Goal: Information Seeking & Learning: Learn about a topic

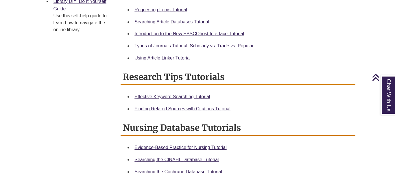
scroll to position [264, 0]
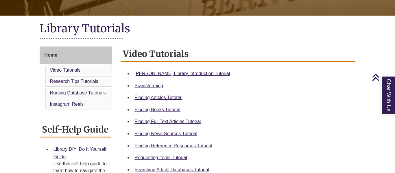
scroll to position [117, 0]
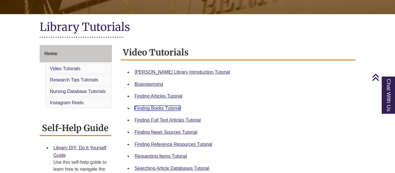
click at [160, 109] on link "Finding Books Tutorial" at bounding box center [158, 108] width 46 height 5
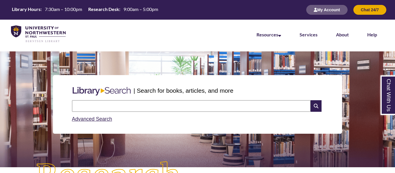
click at [194, 104] on input "text" at bounding box center [191, 106] width 239 height 12
type input "**********"
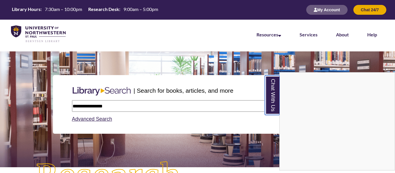
click at [280, 104] on link "Chat With Us" at bounding box center [272, 95] width 15 height 40
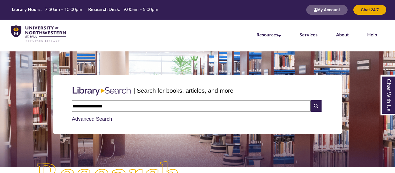
click at [320, 104] on icon at bounding box center [316, 106] width 11 height 12
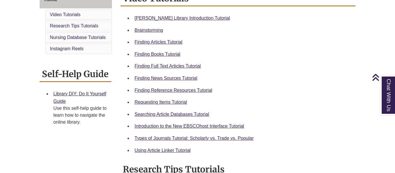
scroll to position [172, 0]
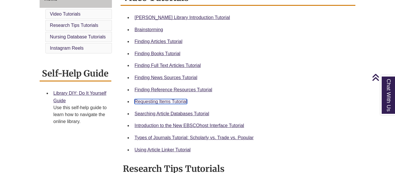
click at [180, 100] on link "Requesting Items Tutorial" at bounding box center [161, 101] width 52 height 5
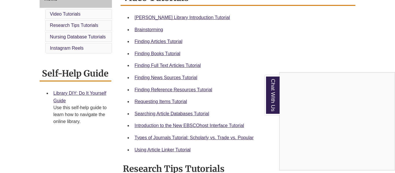
click at [179, 140] on div "Chat With Us" at bounding box center [197, 86] width 395 height 173
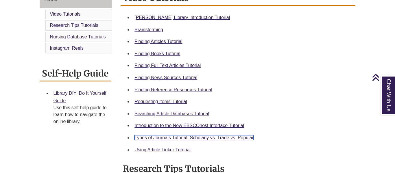
click at [177, 138] on link "Types of Journals Tutorial: Scholarly vs. Trade vs. Popular" at bounding box center [194, 137] width 119 height 5
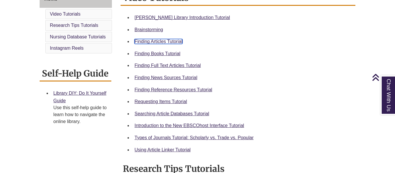
click at [154, 42] on link "Finding Articles Tutorial" at bounding box center [159, 41] width 48 height 5
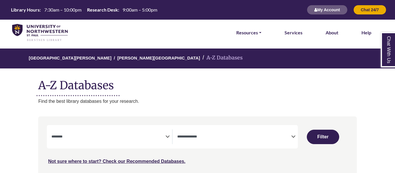
select select "Database Subject Filter"
select select "Database Types Filter"
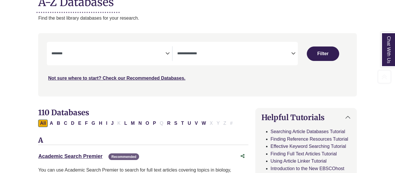
scroll to position [88, 0]
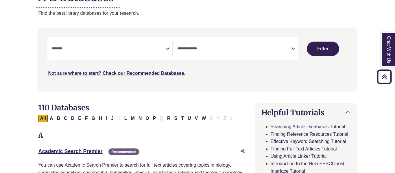
click at [170, 46] on div "**********" at bounding box center [111, 48] width 121 height 15
click at [169, 47] on icon "Search filters" at bounding box center [167, 47] width 4 height 9
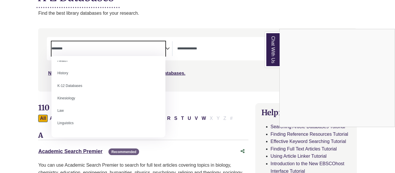
scroll to position [242, 0]
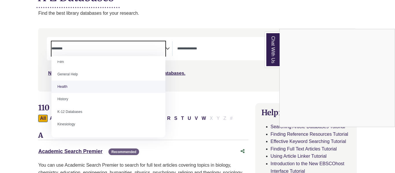
select select "*****"
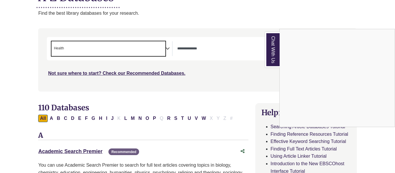
scroll to position [121, 0]
click at [169, 48] on div "Chat With Us" at bounding box center [197, 86] width 395 height 173
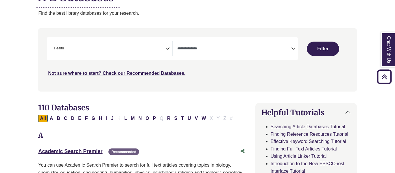
click at [169, 48] on icon "Search filters" at bounding box center [167, 47] width 4 height 9
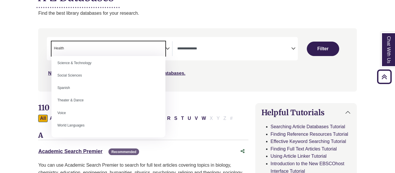
scroll to position [504, 0]
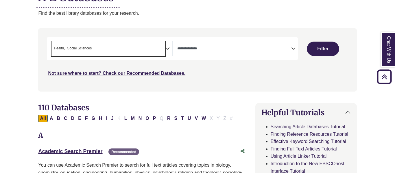
click at [165, 50] on span "× Health × Social Sciences" at bounding box center [108, 48] width 114 height 15
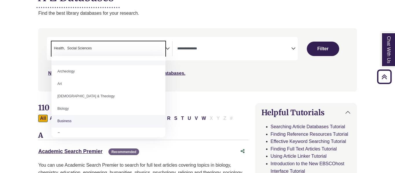
scroll to position [0, 0]
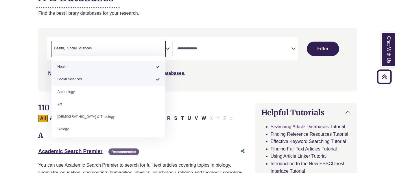
click at [179, 89] on div "Search filters" at bounding box center [198, 60] width 312 height 58
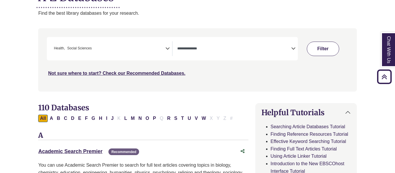
click at [324, 52] on button "Filter" at bounding box center [323, 49] width 32 height 14
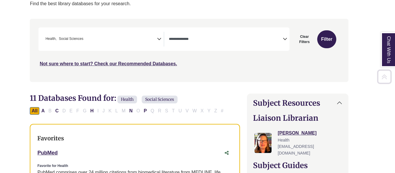
scroll to position [104, 8]
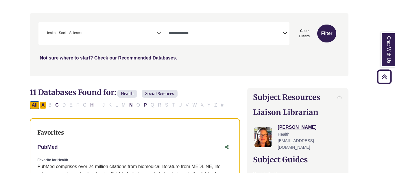
click at [42, 106] on button "A" at bounding box center [43, 106] width 7 height 8
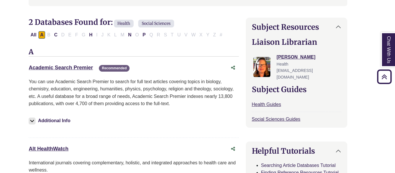
scroll to position [173, 10]
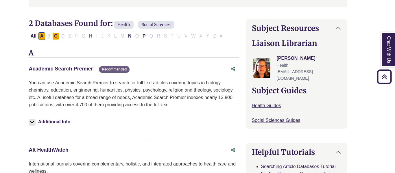
click at [56, 34] on button "C" at bounding box center [55, 36] width 7 height 8
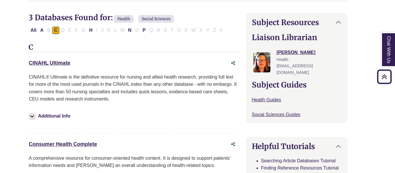
scroll to position [178, 10]
click at [89, 29] on button "H" at bounding box center [90, 31] width 7 height 8
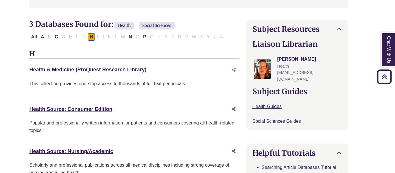
scroll to position [171, 9]
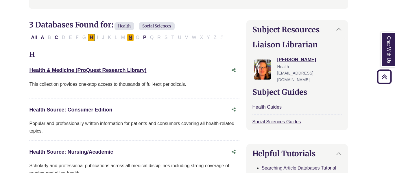
click at [130, 36] on button "N" at bounding box center [130, 38] width 7 height 8
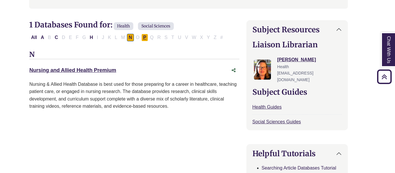
click at [146, 37] on button "P" at bounding box center [144, 38] width 7 height 8
select select "Database Types Filter"
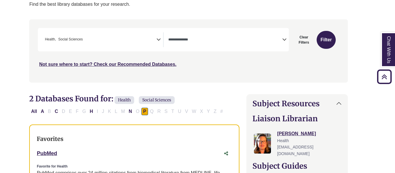
scroll to position [97, 10]
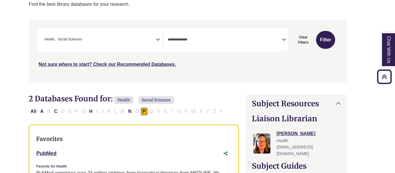
click at [157, 40] on icon "Search filters" at bounding box center [158, 38] width 4 height 9
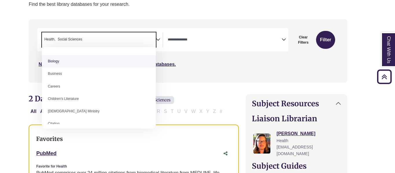
scroll to position [59, 0]
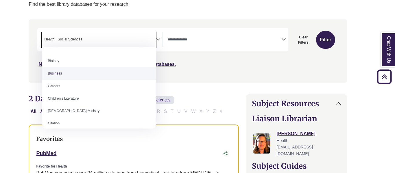
select select "*****"
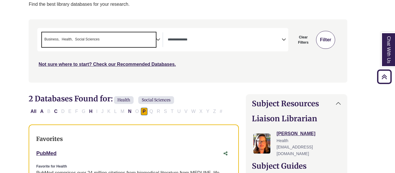
click at [329, 39] on button "Filter" at bounding box center [325, 40] width 19 height 18
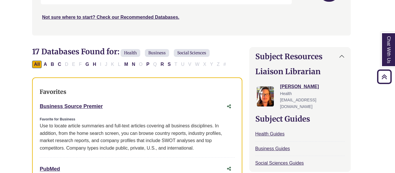
scroll to position [144, 7]
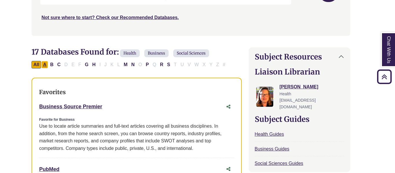
click at [43, 64] on button "A" at bounding box center [44, 65] width 7 height 8
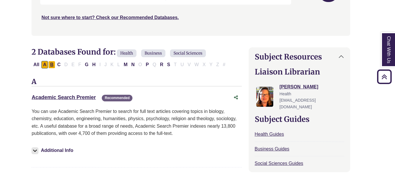
click at [52, 61] on button "B" at bounding box center [51, 65] width 7 height 8
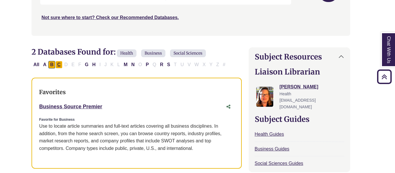
click at [60, 67] on button "C" at bounding box center [59, 65] width 7 height 8
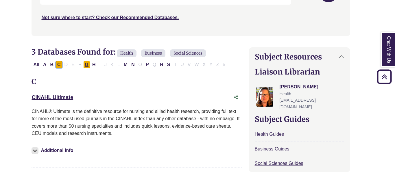
click at [88, 65] on button "G" at bounding box center [86, 65] width 7 height 8
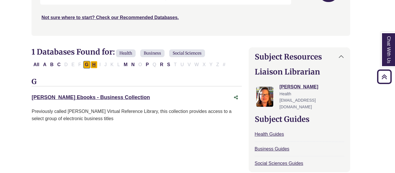
click at [96, 65] on button "H" at bounding box center [94, 65] width 7 height 8
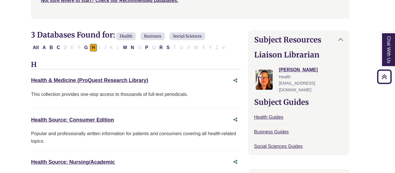
scroll to position [157, 7]
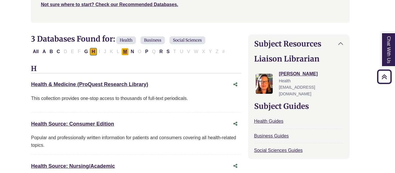
click at [127, 52] on button "M" at bounding box center [124, 52] width 7 height 8
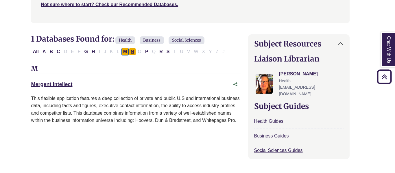
click at [133, 52] on button "N" at bounding box center [132, 52] width 7 height 8
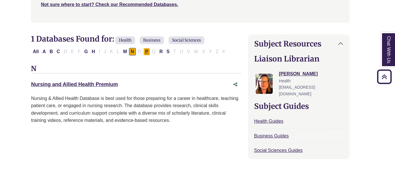
click at [145, 50] on button "P" at bounding box center [146, 52] width 7 height 8
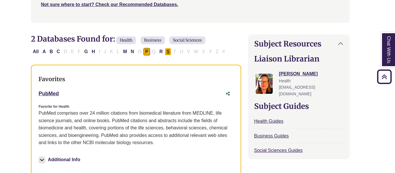
click at [168, 51] on button "S" at bounding box center [168, 52] width 7 height 8
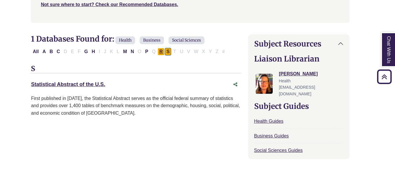
click at [162, 49] on button "R" at bounding box center [161, 52] width 7 height 8
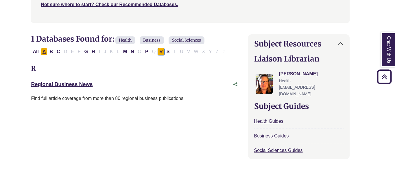
click at [44, 49] on button "A" at bounding box center [44, 52] width 7 height 8
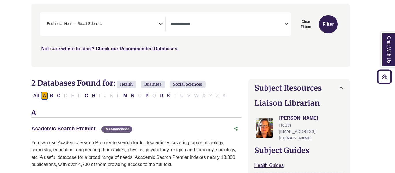
scroll to position [113, 7]
click at [167, 95] on button "S" at bounding box center [168, 97] width 7 height 8
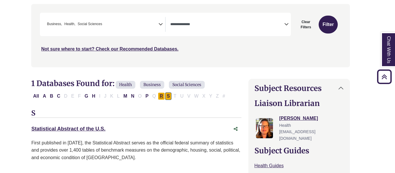
click at [159, 100] on button "R" at bounding box center [161, 97] width 7 height 8
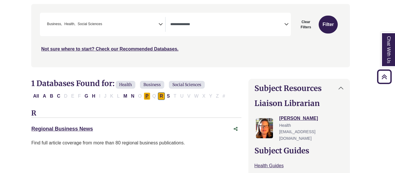
click at [147, 95] on button "P" at bounding box center [147, 97] width 7 height 8
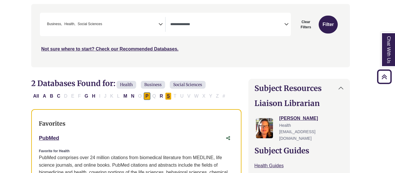
click at [170, 93] on button "S" at bounding box center [168, 97] width 7 height 8
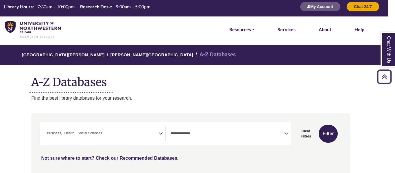
scroll to position [0, 7]
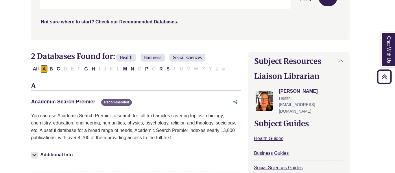
scroll to position [157, 7]
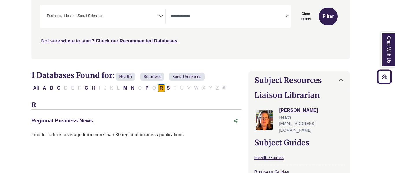
select select "Database Types Filter"
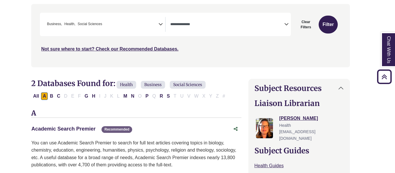
click at [56, 131] on link "Academic Search Premier This link opens in a new window" at bounding box center [63, 129] width 64 height 6
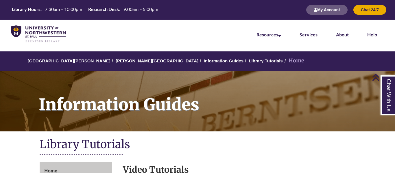
scroll to position [231, 0]
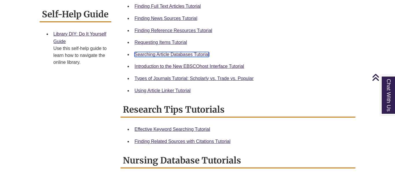
click at [153, 54] on link "Searching Article Databases Tutorial" at bounding box center [172, 54] width 75 height 5
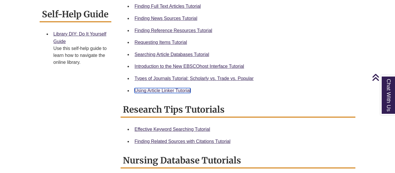
click at [161, 88] on link "Using Article Linker Tutorial" at bounding box center [163, 90] width 56 height 5
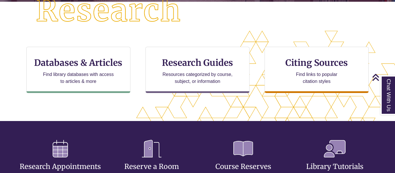
scroll to position [167, 0]
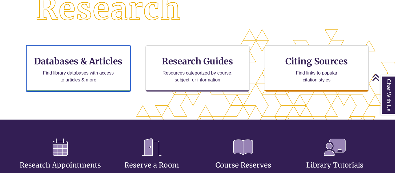
click at [79, 63] on h3 "Databases & Articles" at bounding box center [78, 61] width 94 height 11
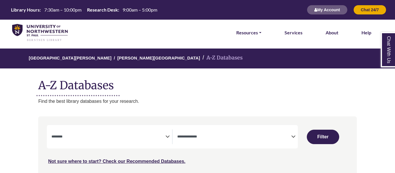
select select "Database Subject Filter"
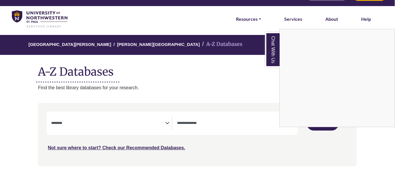
scroll to position [15, 0]
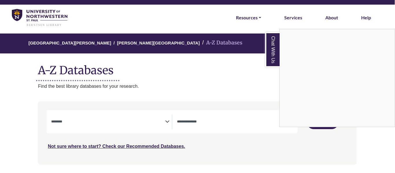
click at [268, 56] on link "Chat With Us" at bounding box center [272, 49] width 14 height 35
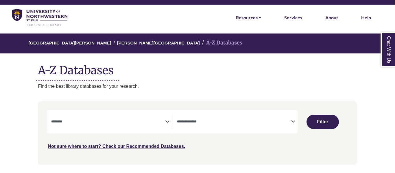
click at [296, 122] on div "**********" at bounding box center [237, 122] width 121 height 15
click at [294, 121] on icon "Search filters" at bounding box center [293, 121] width 4 height 9
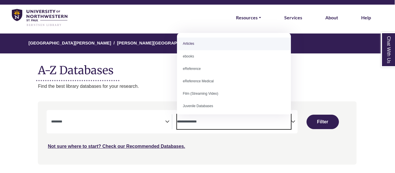
select select "*****"
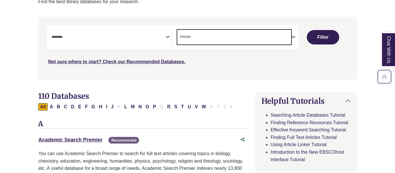
scroll to position [102, 0]
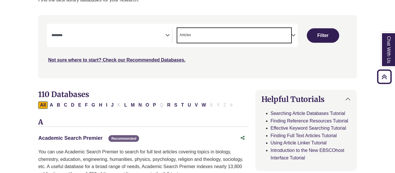
click at [72, 140] on link "Academic Search Premier This link opens in a new window" at bounding box center [70, 138] width 64 height 6
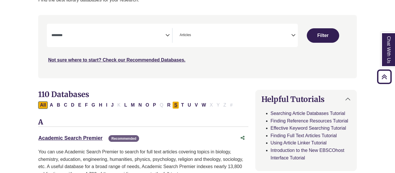
click at [174, 104] on button "S" at bounding box center [175, 106] width 7 height 8
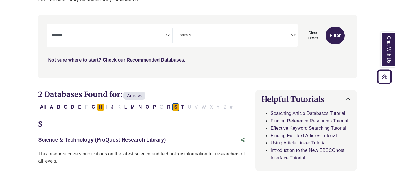
click at [98, 107] on button "H" at bounding box center [100, 108] width 7 height 8
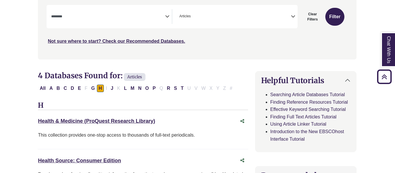
scroll to position [118, 0]
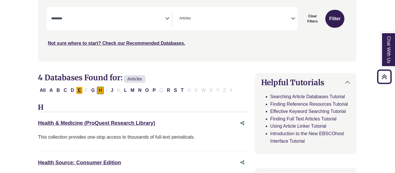
click at [80, 91] on button "E" at bounding box center [79, 91] width 7 height 8
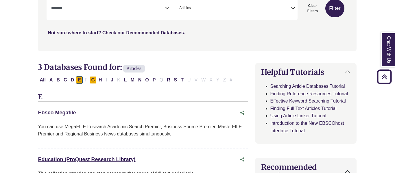
scroll to position [127, 0]
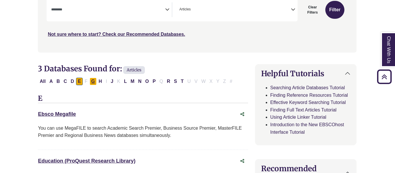
click at [90, 83] on button "G" at bounding box center [93, 82] width 7 height 8
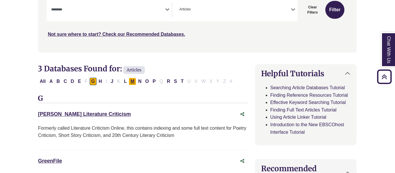
click at [130, 80] on button "M" at bounding box center [132, 82] width 7 height 8
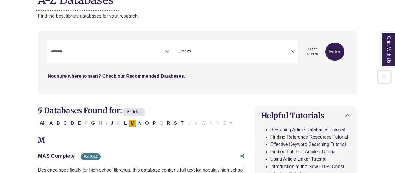
scroll to position [92, 0]
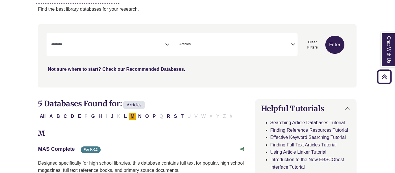
click at [132, 115] on button "M" at bounding box center [132, 117] width 7 height 8
click at [139, 115] on button "N" at bounding box center [140, 117] width 7 height 8
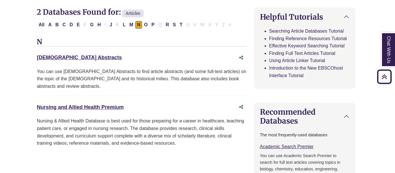
scroll to position [184, 3]
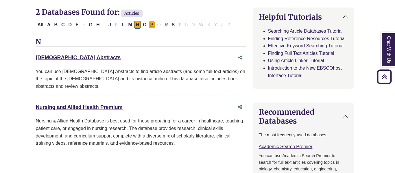
click at [152, 23] on button "P" at bounding box center [152, 25] width 7 height 8
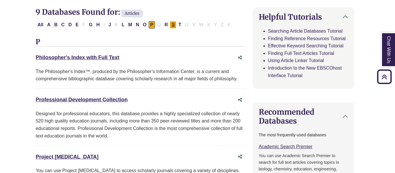
click at [174, 23] on button "S" at bounding box center [173, 25] width 7 height 8
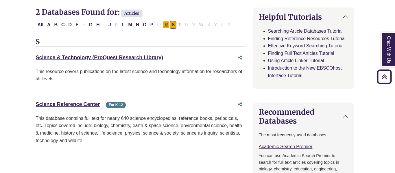
click at [166, 23] on button "R" at bounding box center [166, 25] width 7 height 8
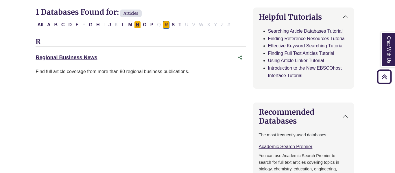
click at [139, 23] on button "N" at bounding box center [137, 25] width 7 height 8
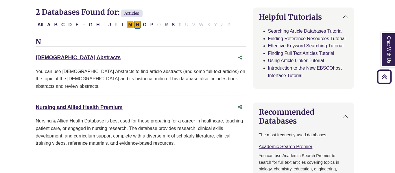
click at [130, 24] on button "M" at bounding box center [129, 25] width 7 height 8
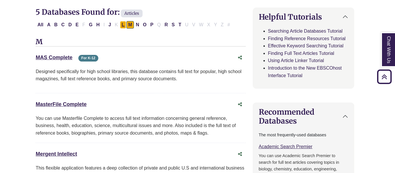
click at [123, 23] on button "L" at bounding box center [123, 25] width 6 height 8
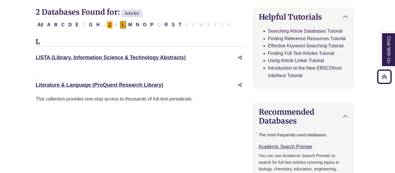
click at [110, 24] on button "J" at bounding box center [110, 25] width 6 height 8
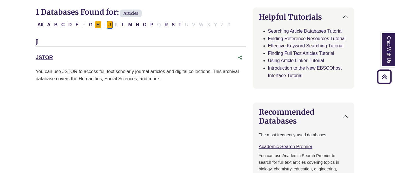
click at [102, 23] on button "H" at bounding box center [98, 25] width 7 height 8
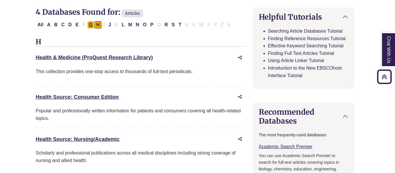
click at [89, 24] on button "G" at bounding box center [90, 25] width 7 height 8
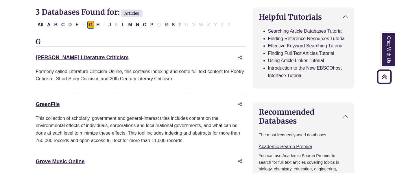
click at [81, 23] on div "All A B C D E F G H I J K L M N O P Q R S T U V W X Y Z #" at bounding box center [134, 24] width 197 height 5
click at [79, 24] on button "E" at bounding box center [77, 25] width 7 height 8
select select "Database Subject Filter"
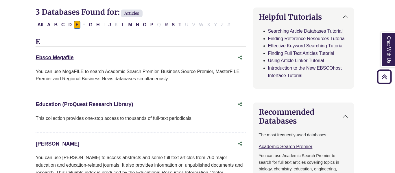
click at [78, 103] on link "Education (ProQuest Research Library) This link opens in a new window" at bounding box center [84, 105] width 97 height 6
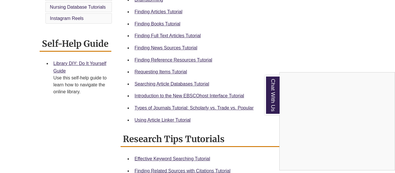
scroll to position [201, 0]
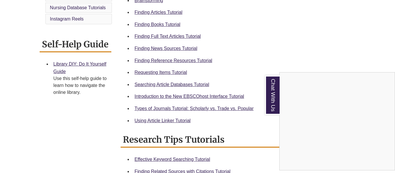
click at [141, 34] on div "Chat With Us" at bounding box center [197, 86] width 395 height 173
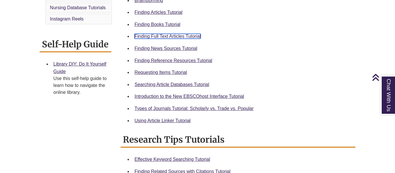
click at [141, 34] on link "Finding Full Text Articles Tutorial" at bounding box center [168, 36] width 66 height 5
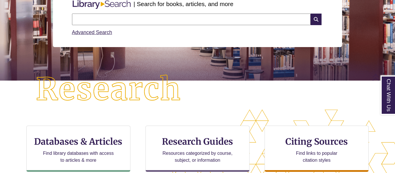
scroll to position [87, 0]
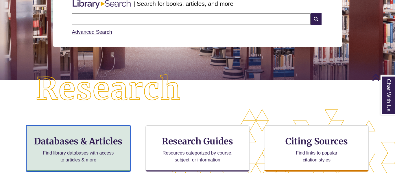
click at [76, 141] on h3 "Databases & Articles" at bounding box center [78, 141] width 94 height 11
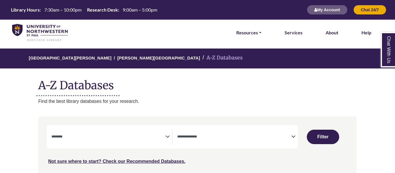
select select "Database Subject Filter"
select select "Database Types Filter"
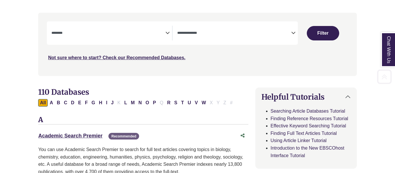
scroll to position [112, 0]
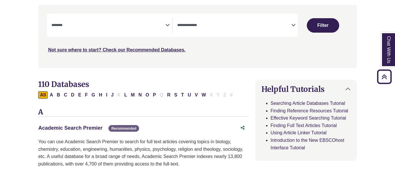
click at [85, 126] on link "Academic Search Premier This link opens in a new window" at bounding box center [70, 128] width 64 height 6
